Goal: Task Accomplishment & Management: Manage account settings

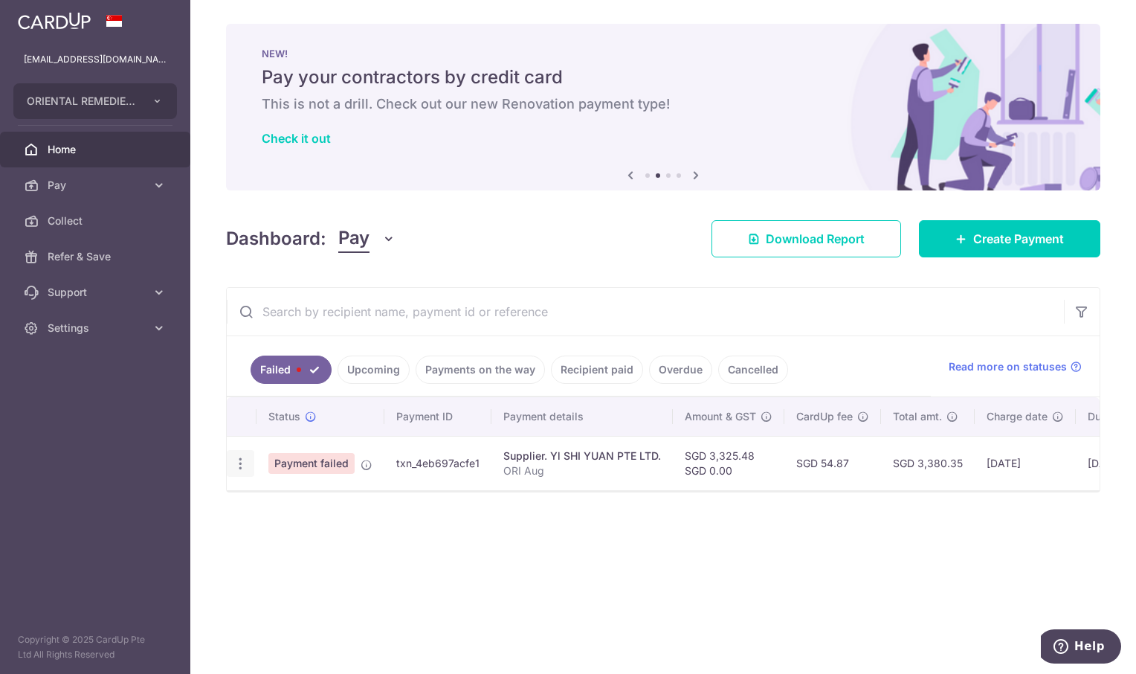
click at [243, 459] on icon "button" at bounding box center [241, 464] width 16 height 16
click at [303, 503] on span "Update payment" at bounding box center [319, 504] width 101 height 18
radio input "true"
type input "3,325.48"
type input "0.00"
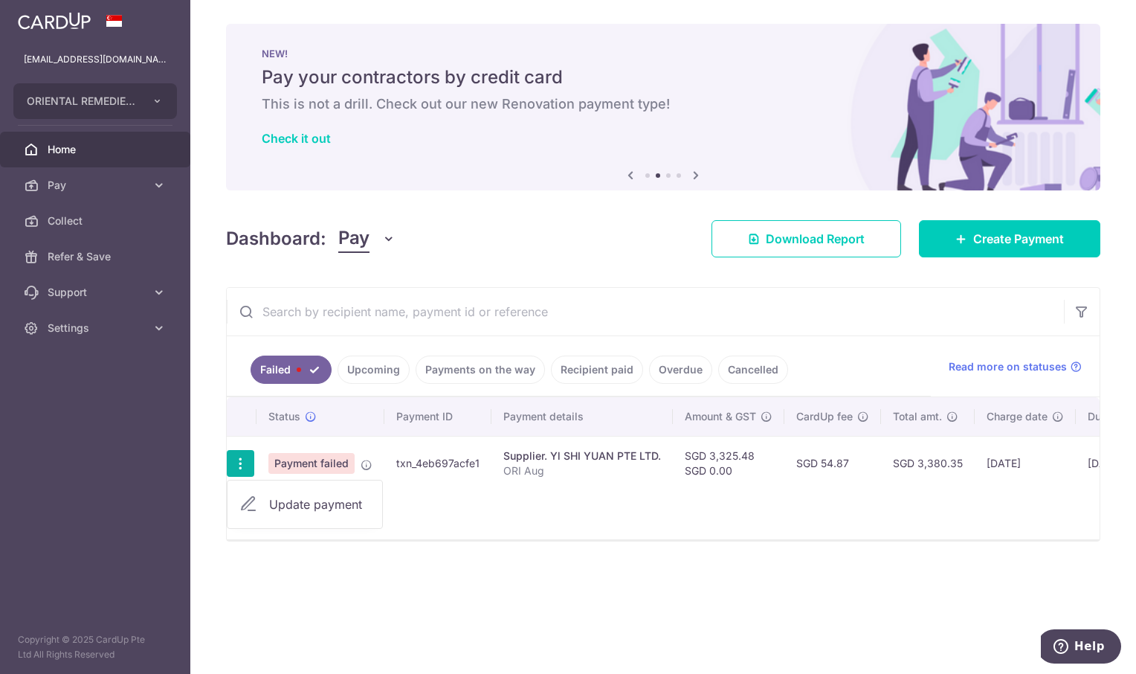
type input "ORI Aug"
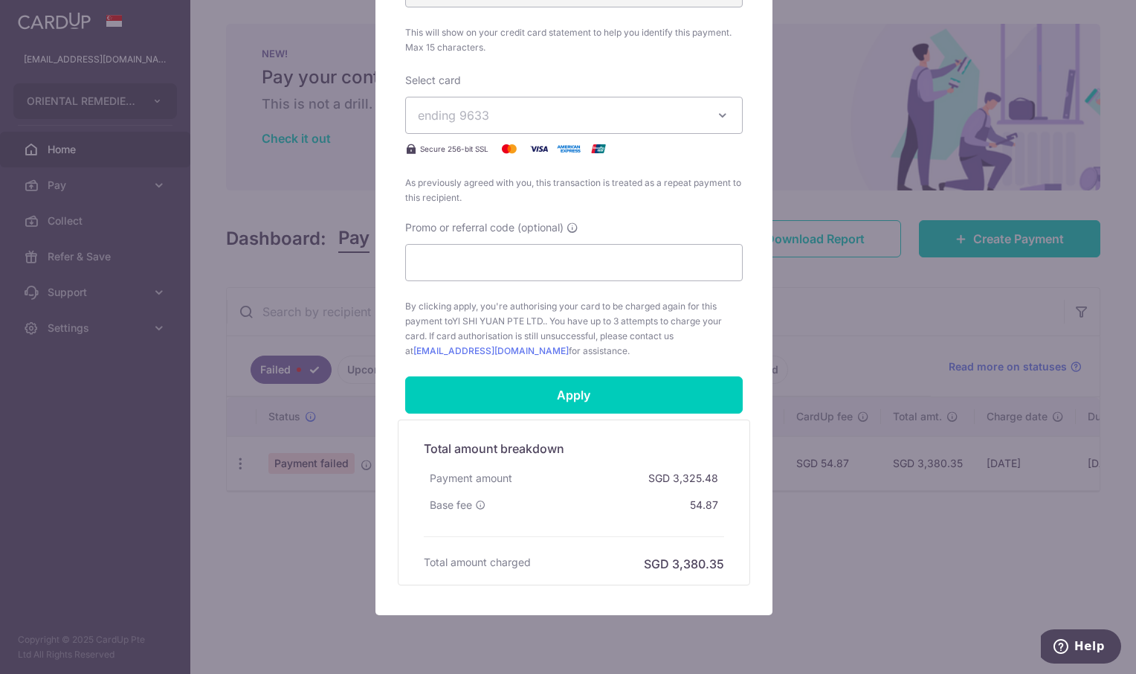
scroll to position [701, 0]
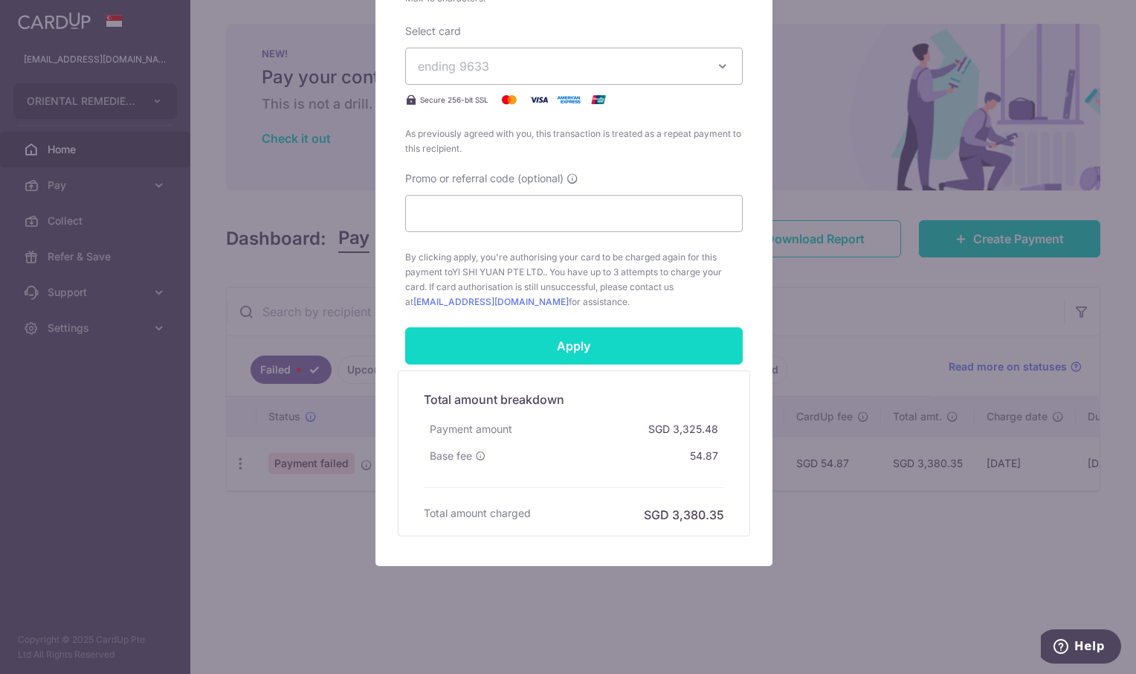
click at [581, 349] on input "Apply" at bounding box center [573, 345] width 337 height 37
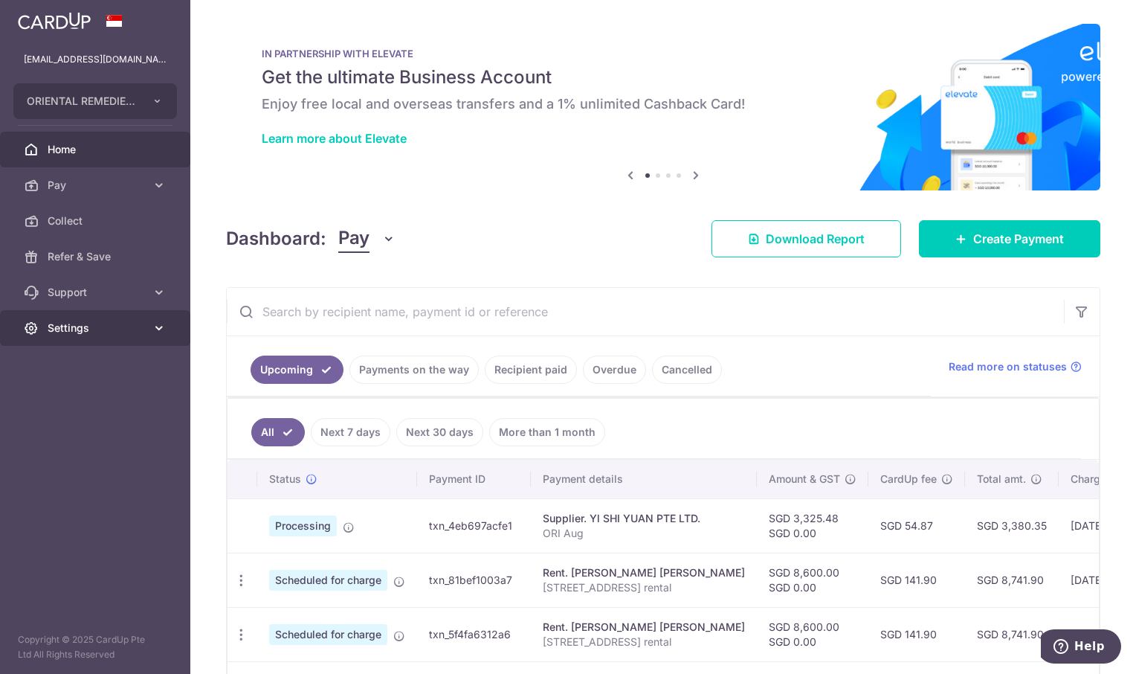
click at [78, 325] on span "Settings" at bounding box center [97, 327] width 98 height 15
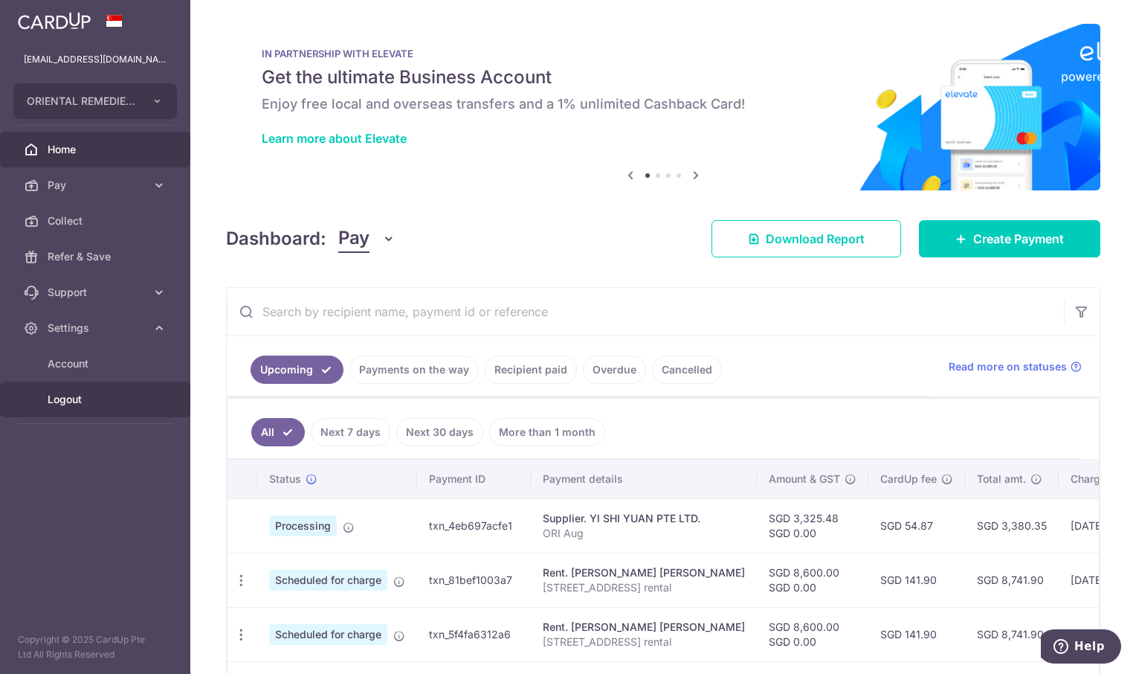
click at [71, 401] on span "Logout" at bounding box center [97, 399] width 98 height 15
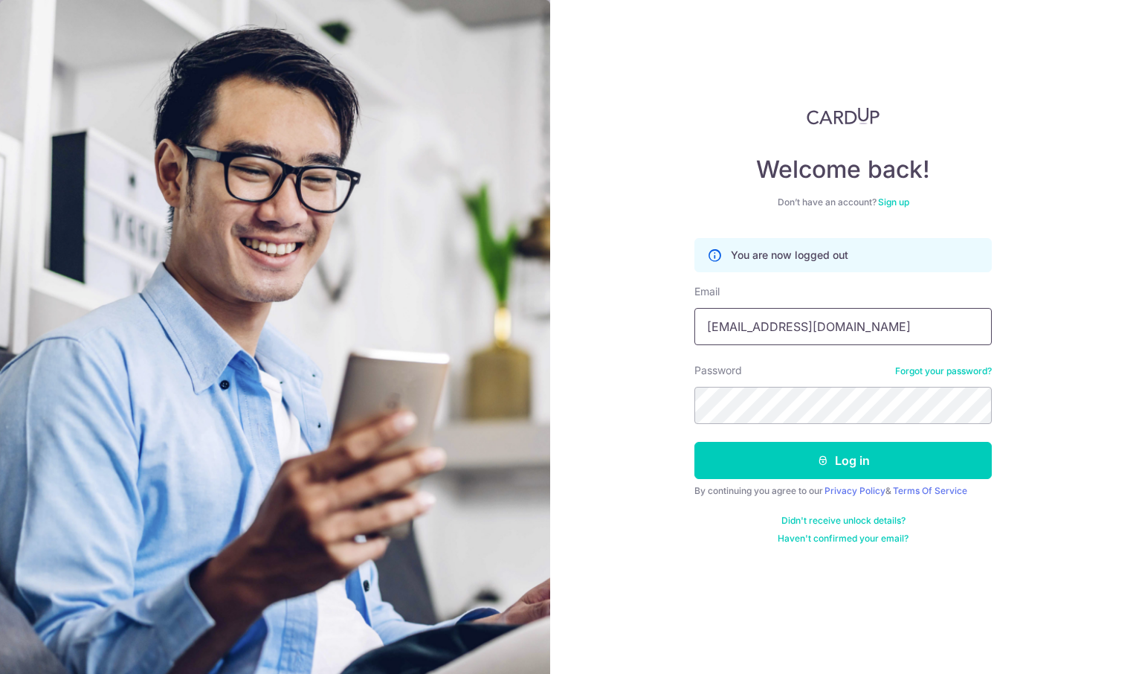
drag, startPoint x: 795, startPoint y: 324, endPoint x: 806, endPoint y: 329, distance: 11.3
click at [795, 324] on input "[EMAIL_ADDRESS][DOMAIN_NAME]" at bounding box center [842, 326] width 297 height 37
type input "meirongchen+orec@orientalremediesgroup.com"
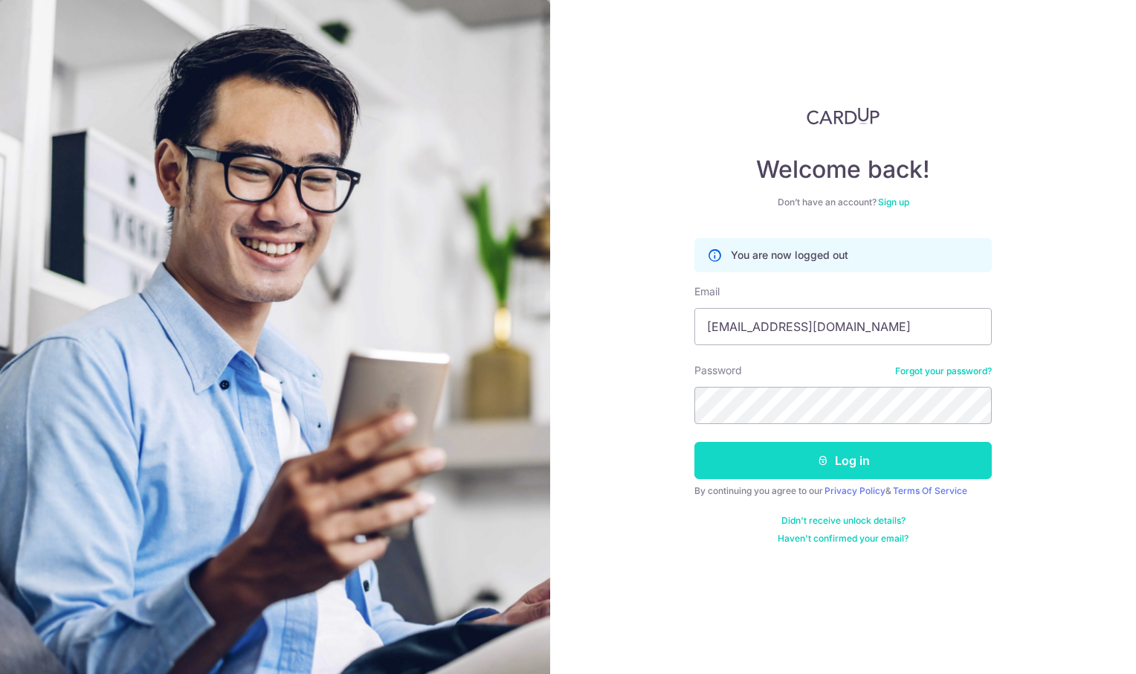
click at [866, 468] on button "Log in" at bounding box center [842, 460] width 297 height 37
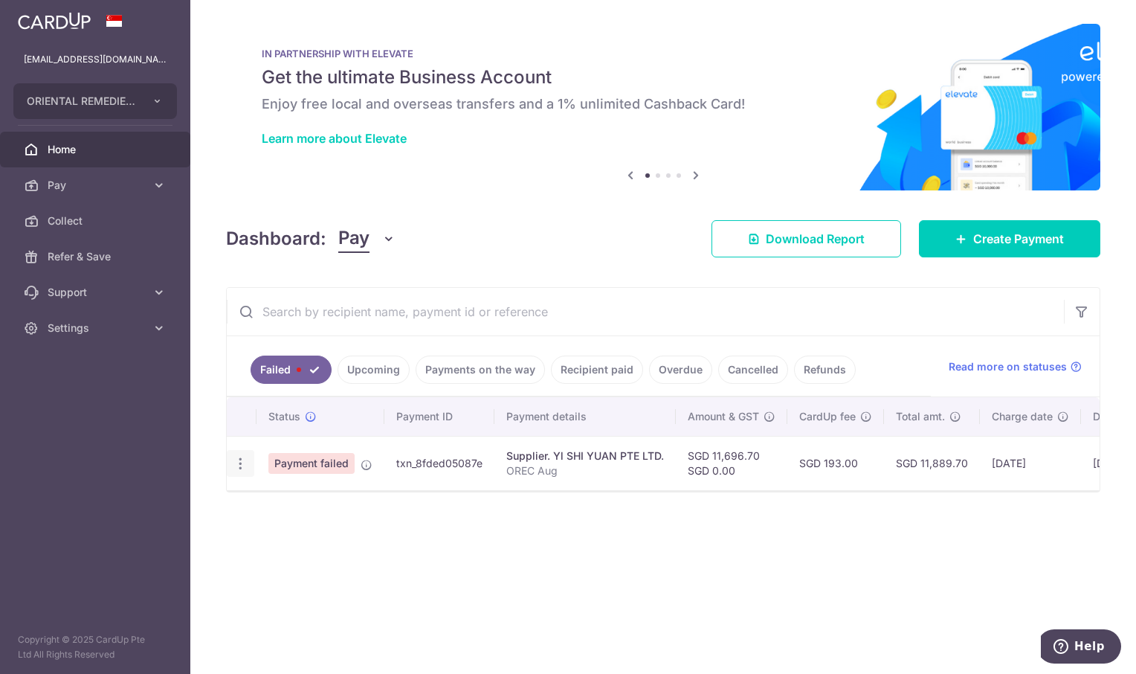
click at [242, 458] on icon "button" at bounding box center [241, 464] width 16 height 16
